Goal: Task Accomplishment & Management: Manage account settings

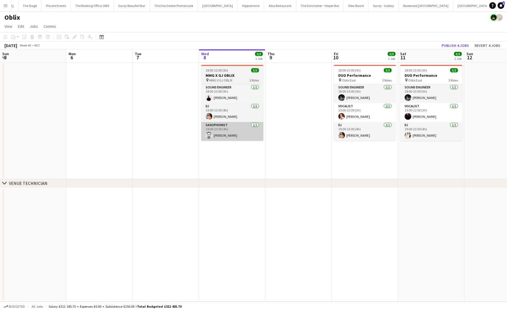
scroll to position [0, 113]
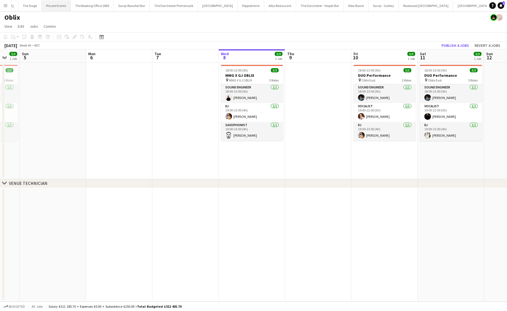
click at [50, 3] on button "Private Events Close" at bounding box center [56, 5] width 29 height 11
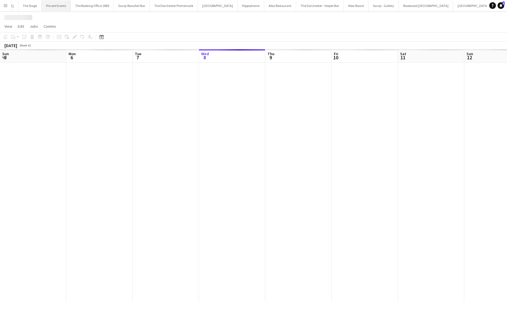
scroll to position [0, 133]
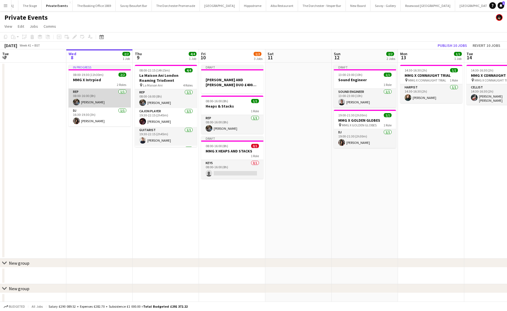
click at [93, 102] on app-card-role "Rep [DATE] 08:00-16:00 (8h) [PERSON_NAME]" at bounding box center [99, 98] width 62 height 19
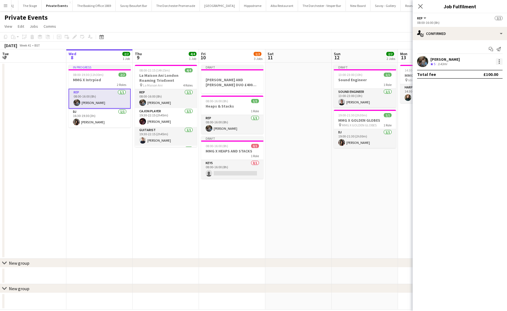
click at [501, 62] on div at bounding box center [498, 61] width 7 height 7
click at [474, 126] on span "Remove" at bounding box center [471, 125] width 17 height 5
click at [75, 153] on app-date-cell "Updated 08:00-19:30 (11h30m) 1/2 MMG X Intrpied 2 Roles Rep 0/1 08:00-16:00 (8h…" at bounding box center [99, 161] width 66 height 196
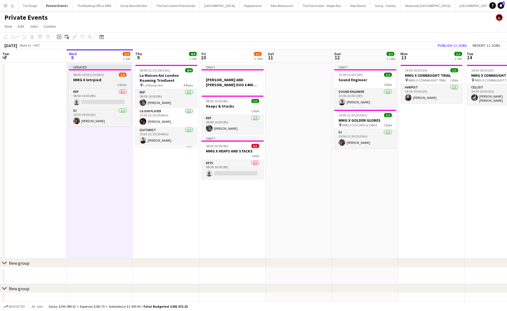
click at [102, 80] on h3 "MMG X Intrpied" at bounding box center [100, 79] width 62 height 5
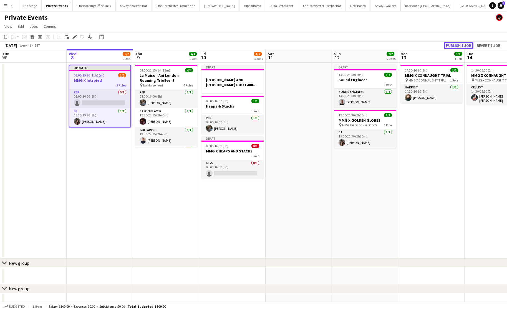
click at [464, 47] on button "Publish 1 job" at bounding box center [458, 45] width 30 height 7
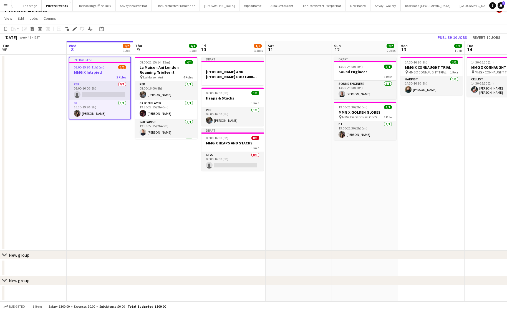
click at [133, 217] on app-date-cell "08:00-22:15 (14h15m) 4/4 La Maison Ani London Roaming TrioEvent pin La Maison A…" at bounding box center [166, 153] width 66 height 196
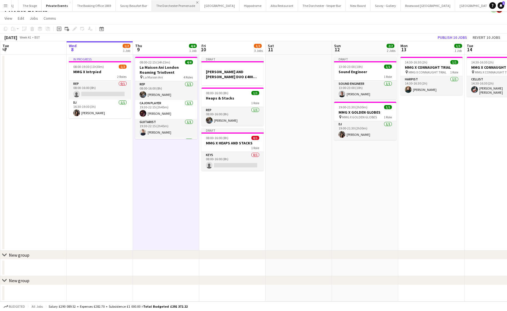
click at [196, 3] on app-icon "Close" at bounding box center [197, 2] width 2 height 2
click at [9, 5] on button "Menu" at bounding box center [5, 5] width 11 height 11
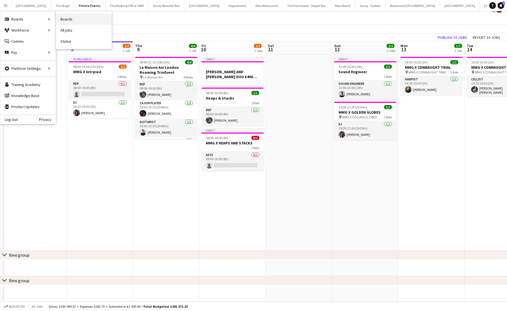
click at [66, 18] on link "Boards" at bounding box center [83, 19] width 55 height 11
